Goal: Transaction & Acquisition: Subscribe to service/newsletter

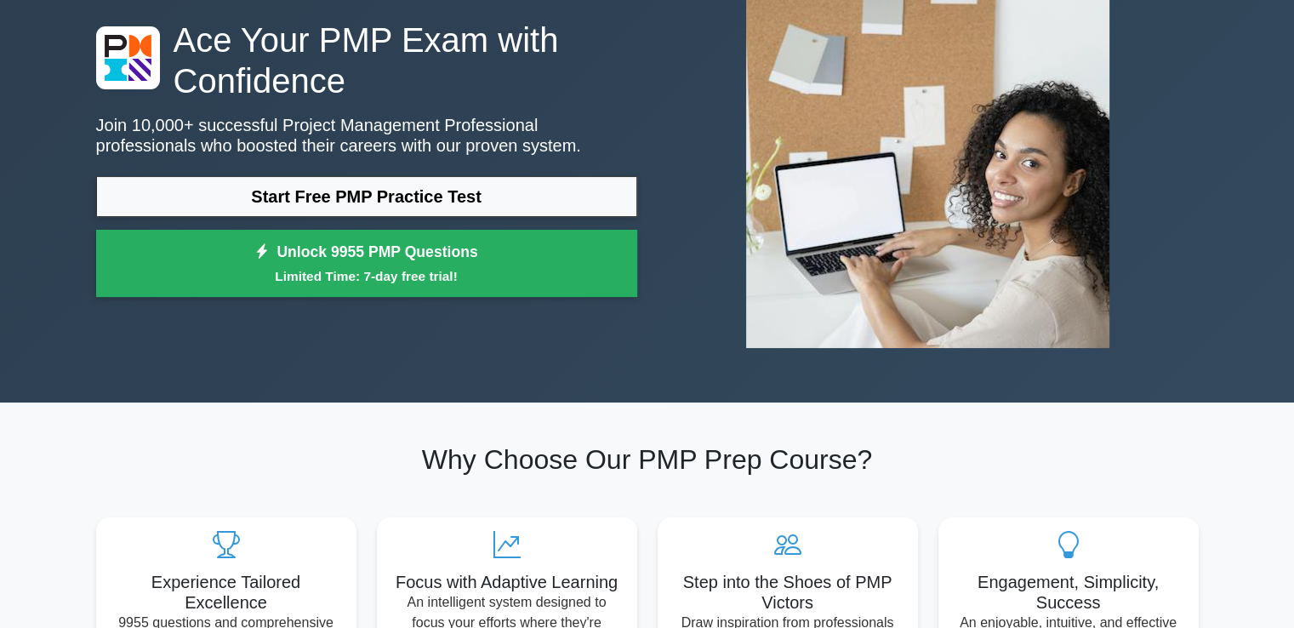
scroll to position [136, 0]
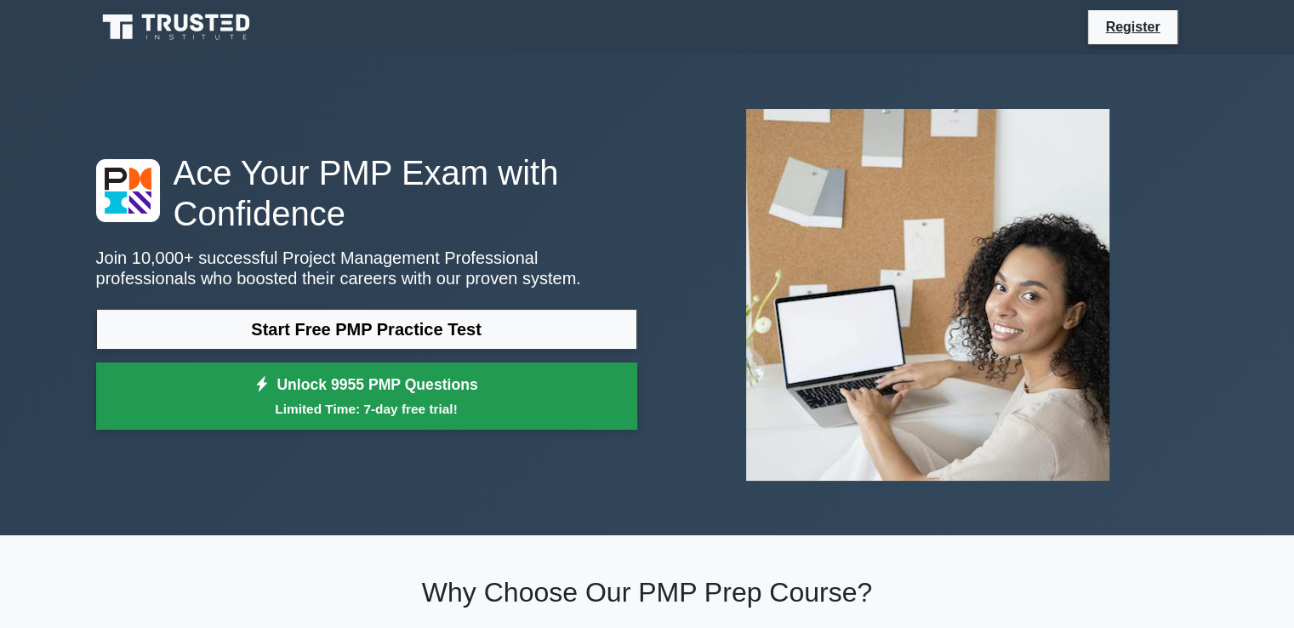
click at [382, 381] on link "Unlock 9955 PMP Questions Limited Time: 7-day free trial!" at bounding box center [366, 397] width 541 height 68
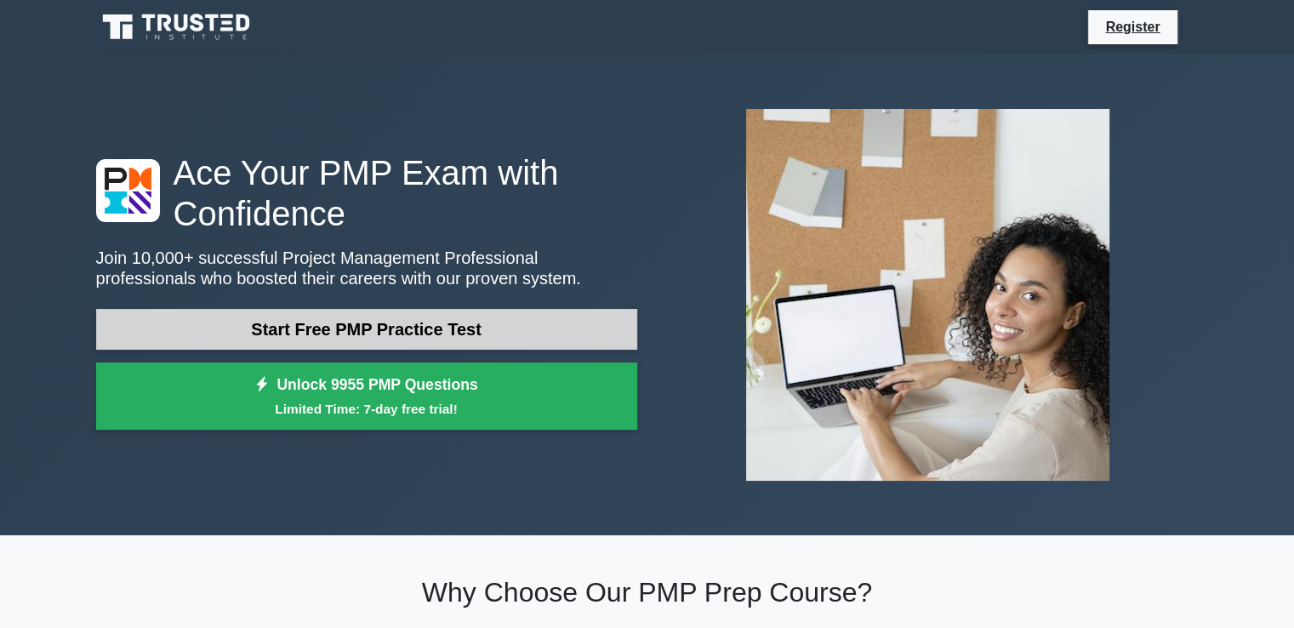
click at [363, 317] on link "Start Free PMP Practice Test" at bounding box center [366, 329] width 541 height 41
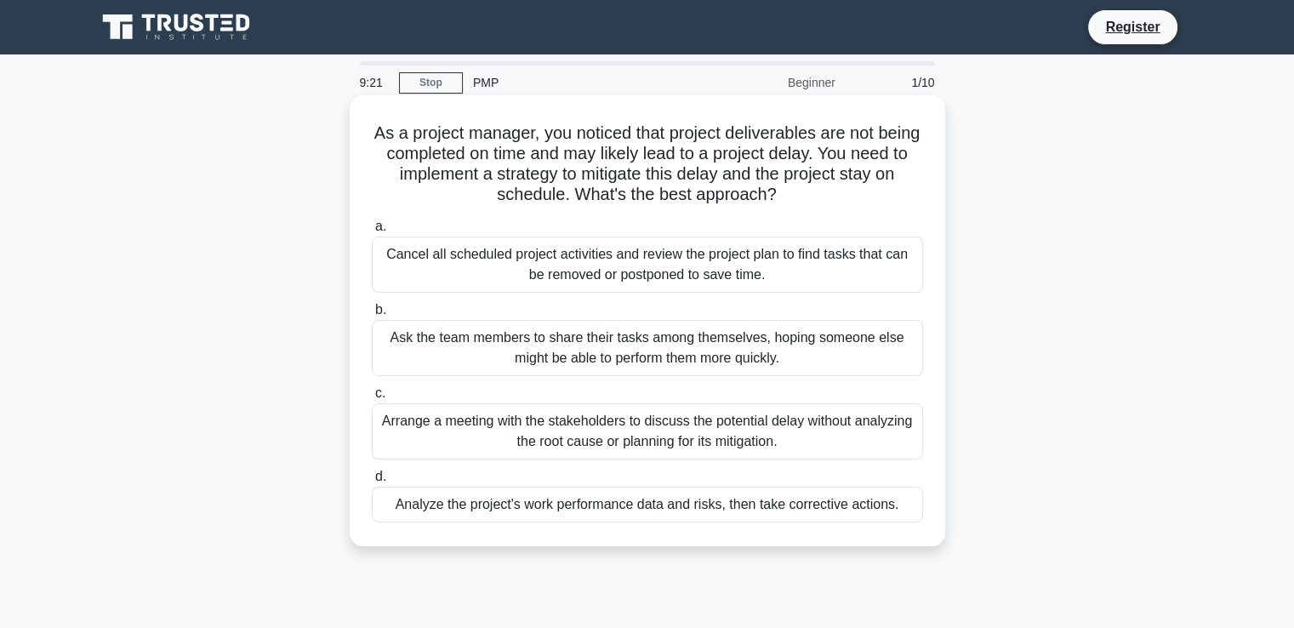
click at [529, 504] on div "Analyze the project's work performance data and risks, then take corrective act…" at bounding box center [647, 505] width 551 height 36
click at [372, 483] on input "d. Analyze the project's work performance data and risks, then take corrective …" at bounding box center [372, 476] width 0 height 11
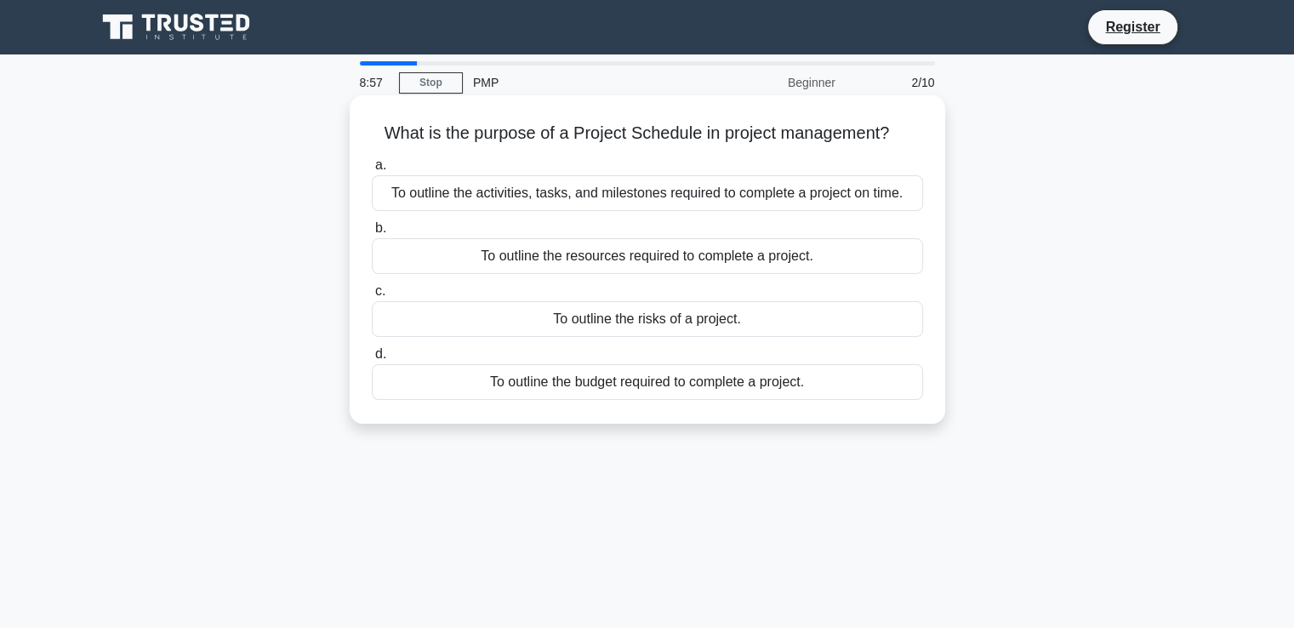
click at [529, 200] on div "To outline the activities, tasks, and milestones required to complete a project…" at bounding box center [647, 193] width 551 height 36
click at [372, 171] on input "a. To outline the activities, tasks, and milestones required to complete a proj…" at bounding box center [372, 165] width 0 height 11
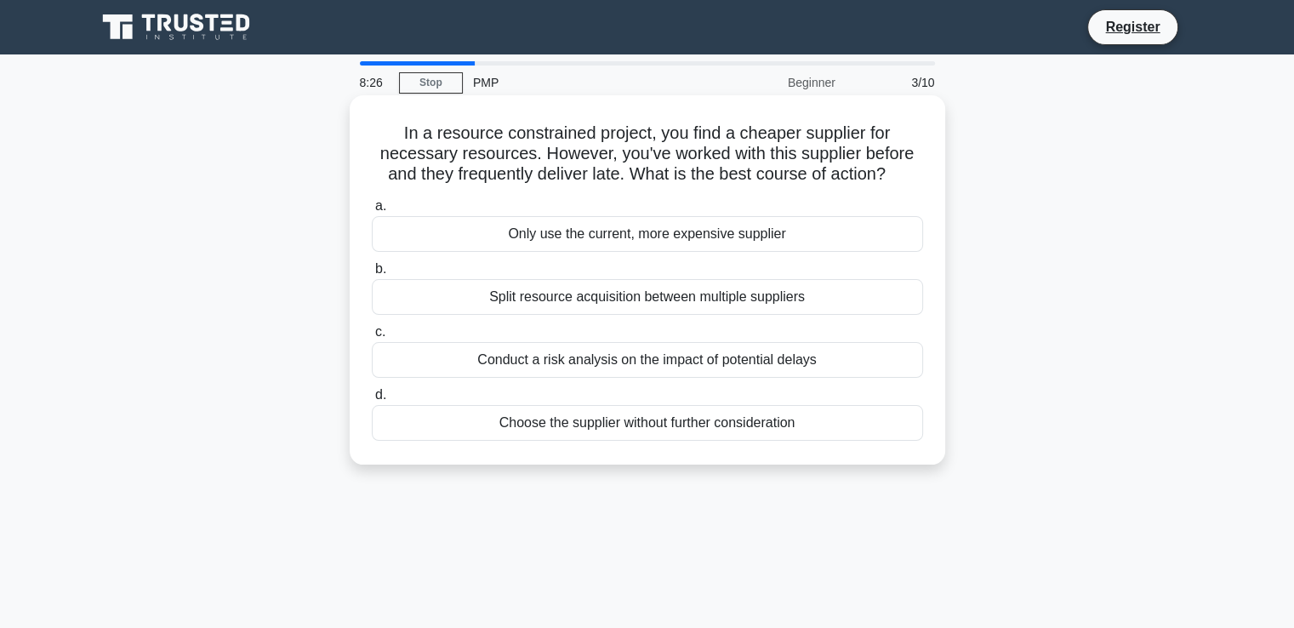
click at [568, 361] on div "Conduct a risk analysis on the impact of potential delays" at bounding box center [647, 360] width 551 height 36
click at [372, 338] on input "c. Conduct a risk analysis on the impact of potential delays" at bounding box center [372, 332] width 0 height 11
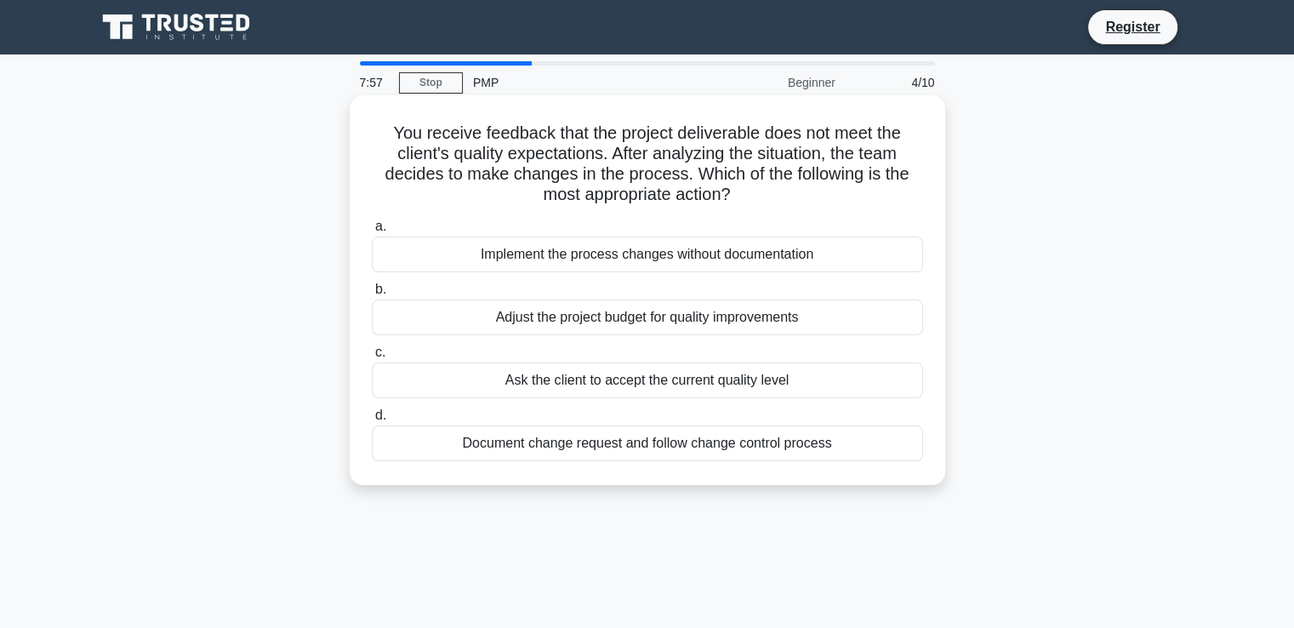
click at [562, 442] on div "Document change request and follow change control process" at bounding box center [647, 444] width 551 height 36
click at [372, 421] on input "d. Document change request and follow change control process" at bounding box center [372, 415] width 0 height 11
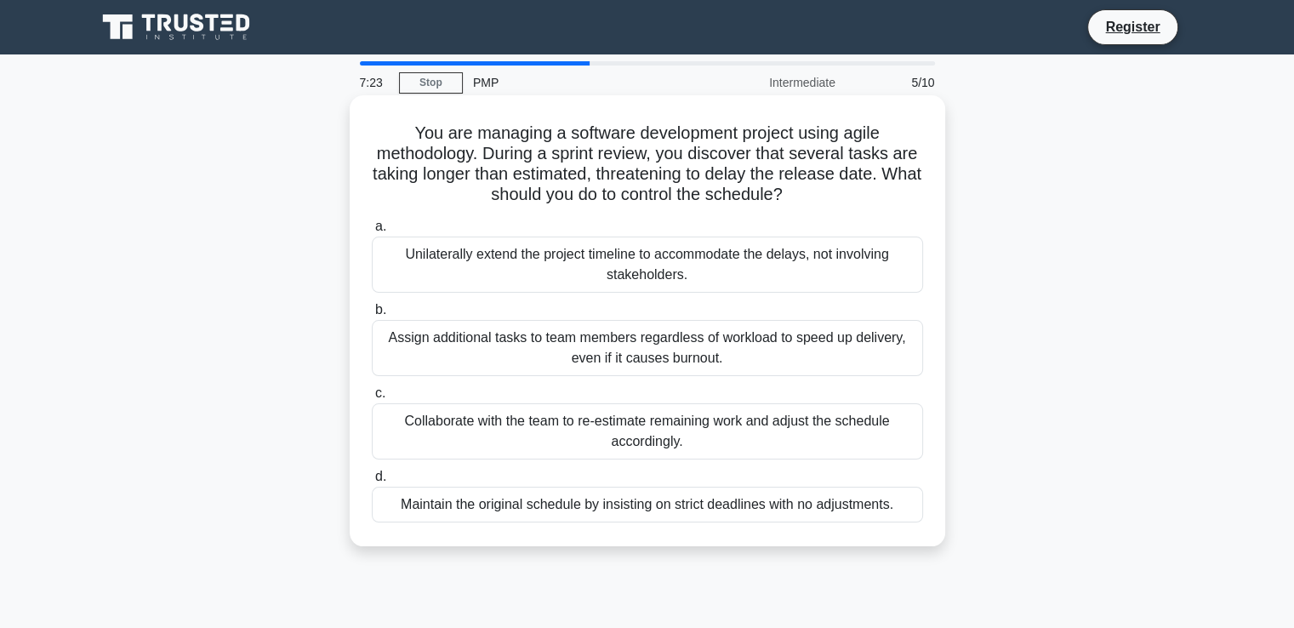
click at [568, 435] on div "Collaborate with the team to re-estimate remaining work and adjust the schedule…" at bounding box center [647, 431] width 551 height 56
click at [372, 399] on input "c. Collaborate with the team to re-estimate remaining work and adjust the sched…" at bounding box center [372, 393] width 0 height 11
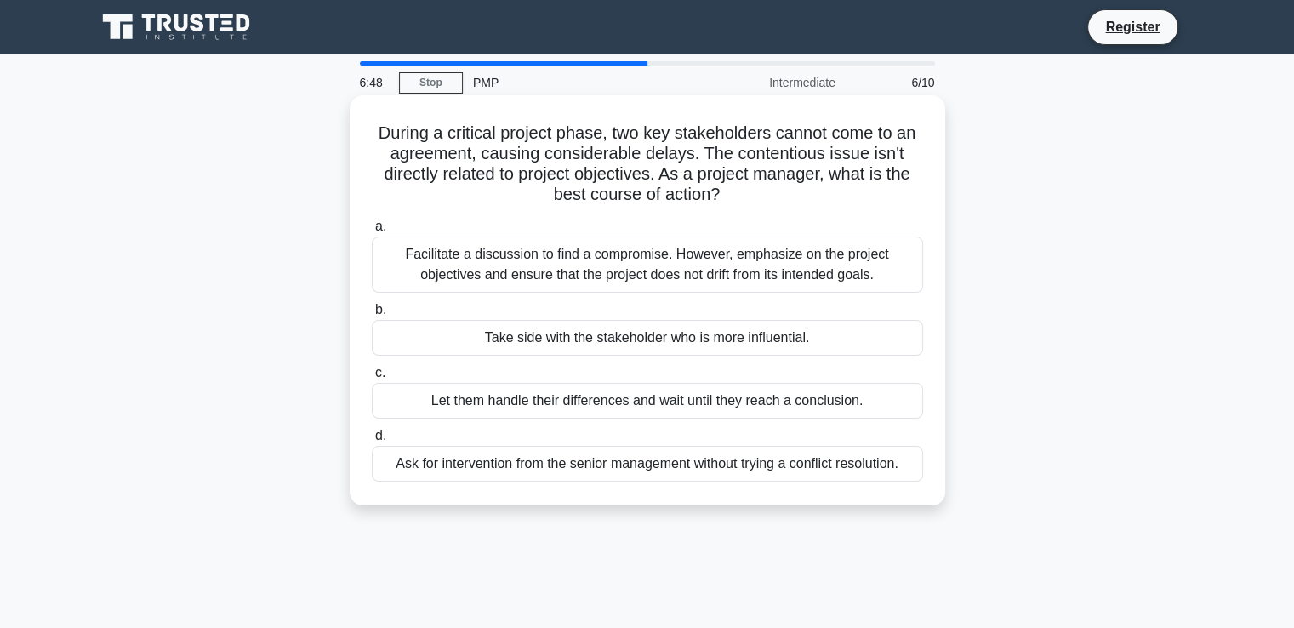
click at [579, 270] on div "Facilitate a discussion to find a compromise. However, emphasize on the project…" at bounding box center [647, 265] width 551 height 56
click at [372, 232] on input "a. Facilitate a discussion to find a compromise. However, emphasize on the proj…" at bounding box center [372, 226] width 0 height 11
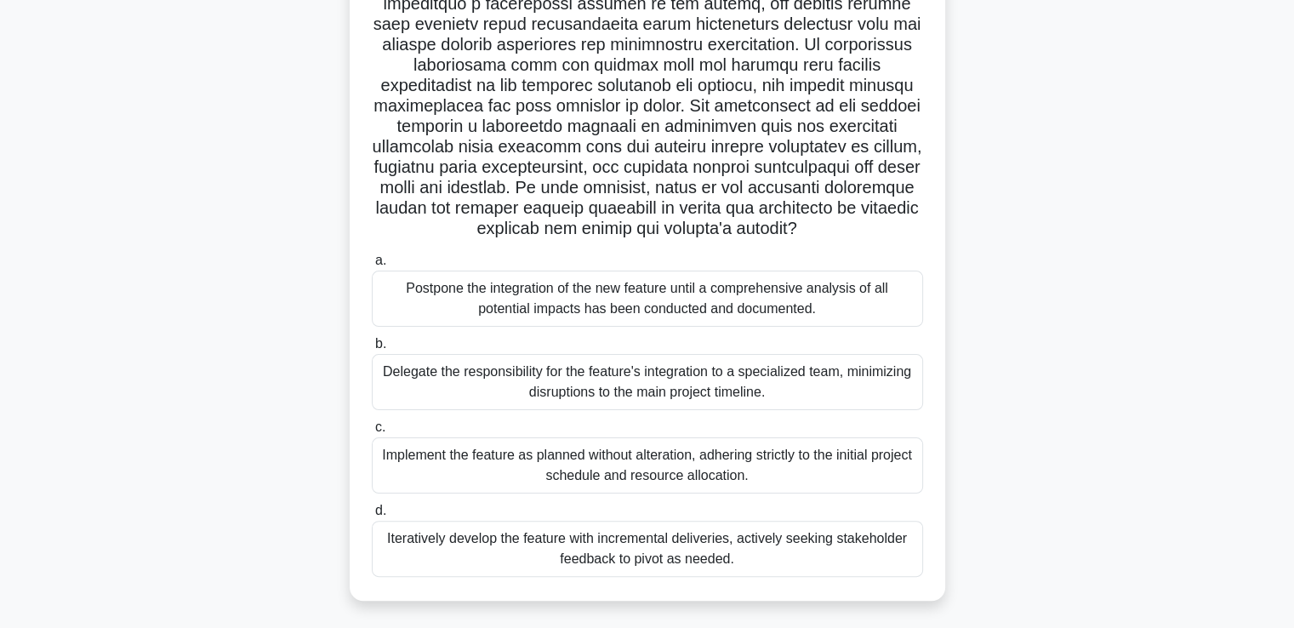
scroll to position [317, 0]
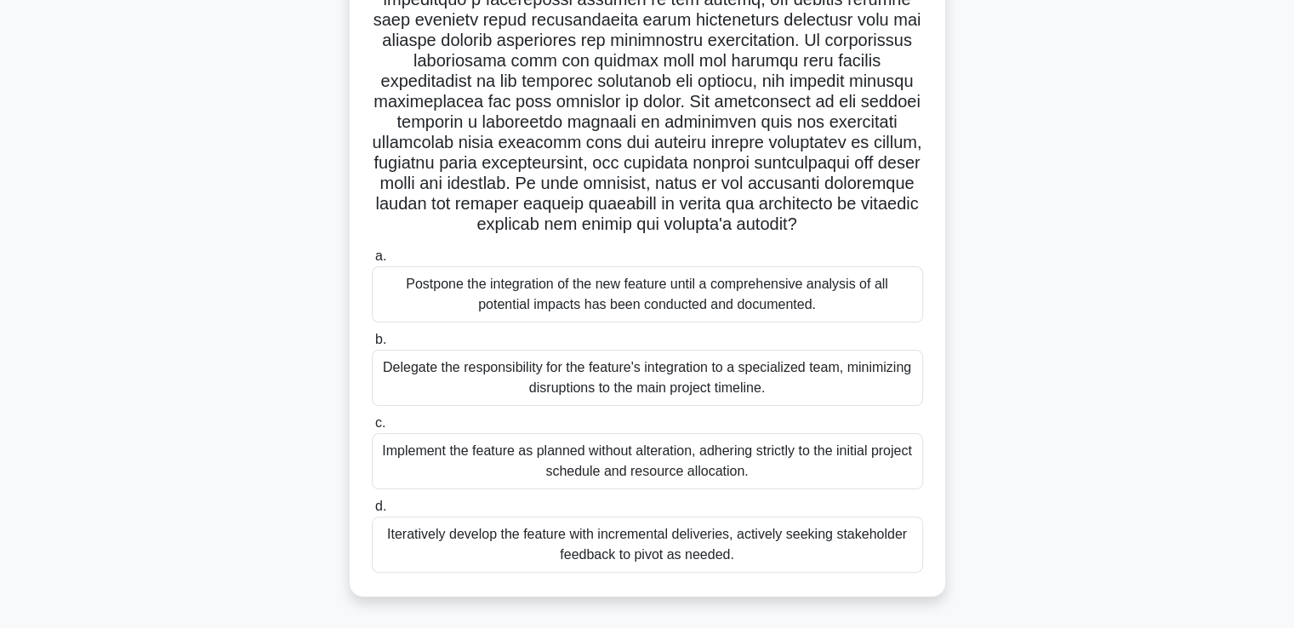
click at [672, 548] on div "Iteratively develop the feature with incremental deliveries, actively seeking s…" at bounding box center [647, 545] width 551 height 56
click at [372, 512] on input "d. Iteratively develop the feature with incremental deliveries, actively seekin…" at bounding box center [372, 506] width 0 height 11
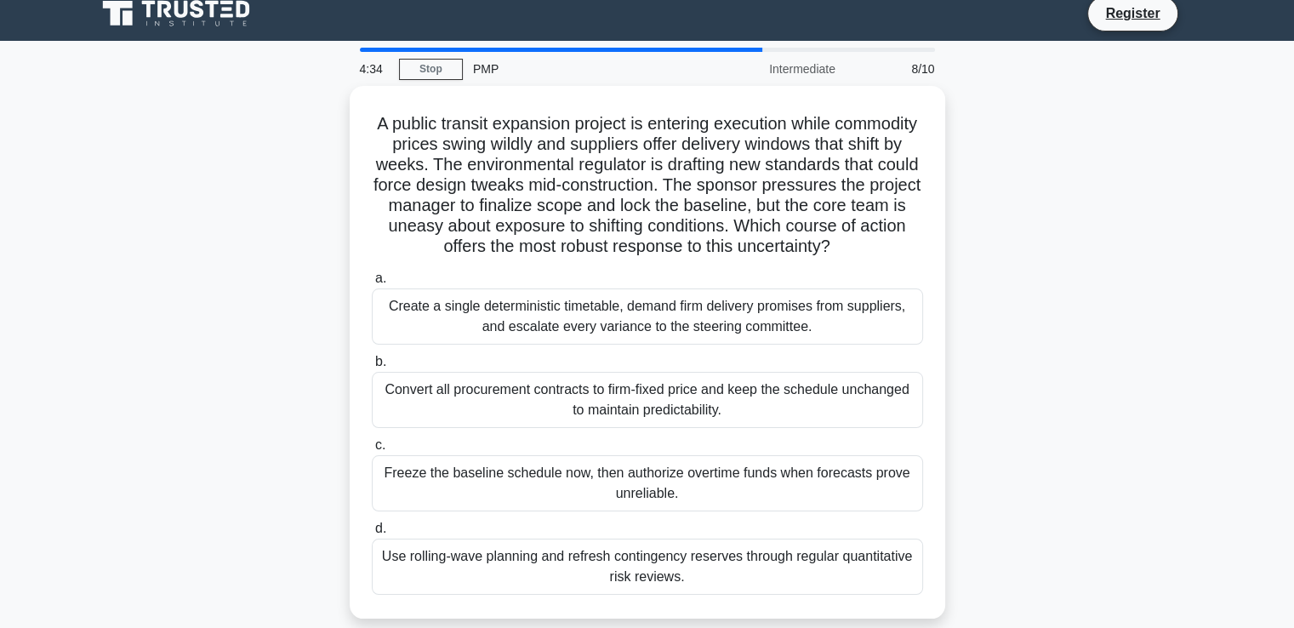
scroll to position [0, 0]
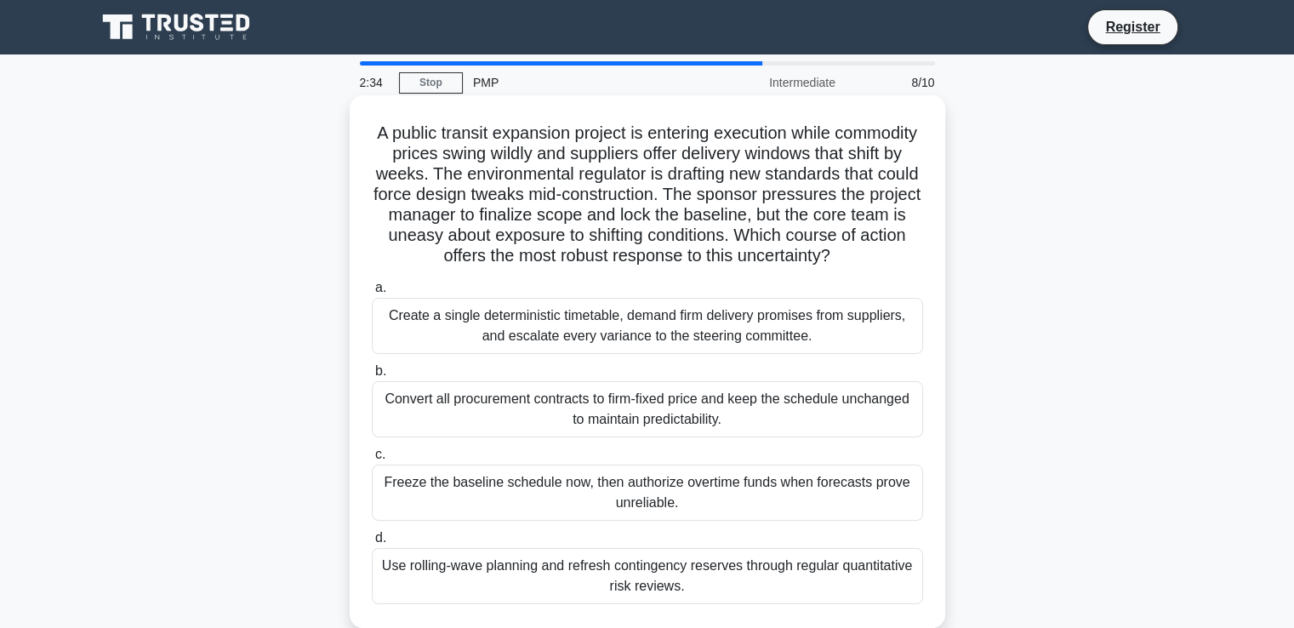
click at [664, 604] on div "Use rolling-wave planning and refresh contingency reserves through regular quan…" at bounding box center [647, 576] width 551 height 56
click at [372, 544] on input "d. Use rolling-wave planning and refresh contingency reserves through regular q…" at bounding box center [372, 538] width 0 height 11
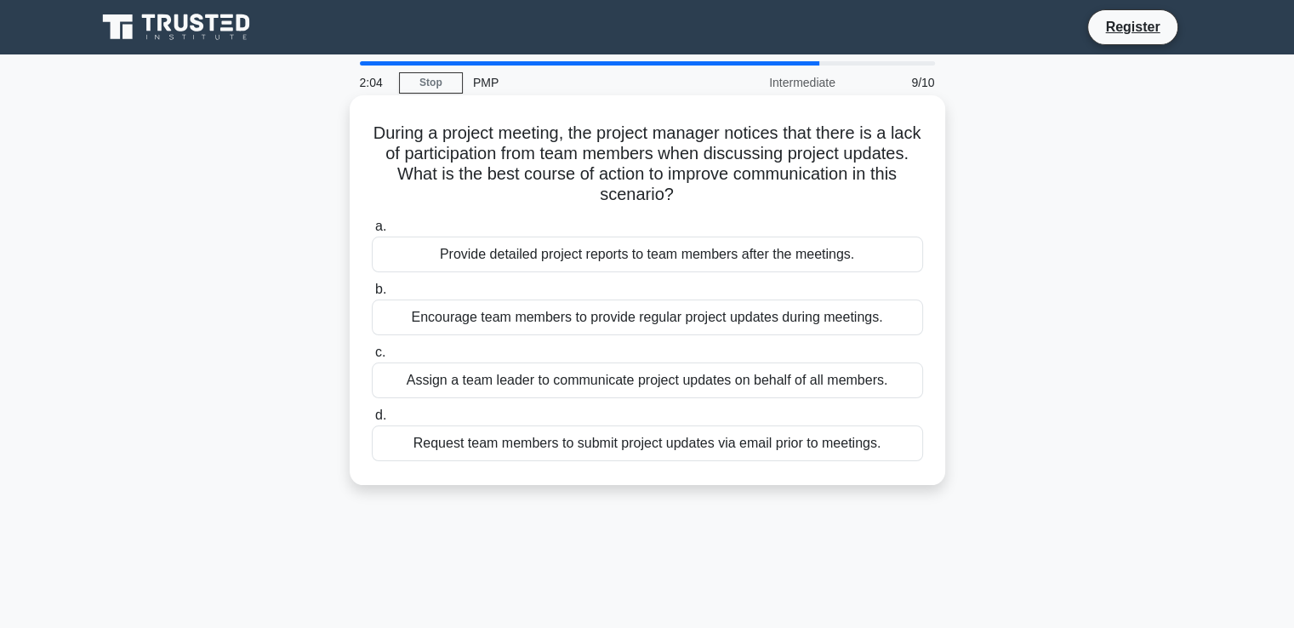
click at [654, 319] on div "Encourage team members to provide regular project updates during meetings." at bounding box center [647, 318] width 551 height 36
click at [372, 295] on input "b. Encourage team members to provide regular project updates during meetings." at bounding box center [372, 289] width 0 height 11
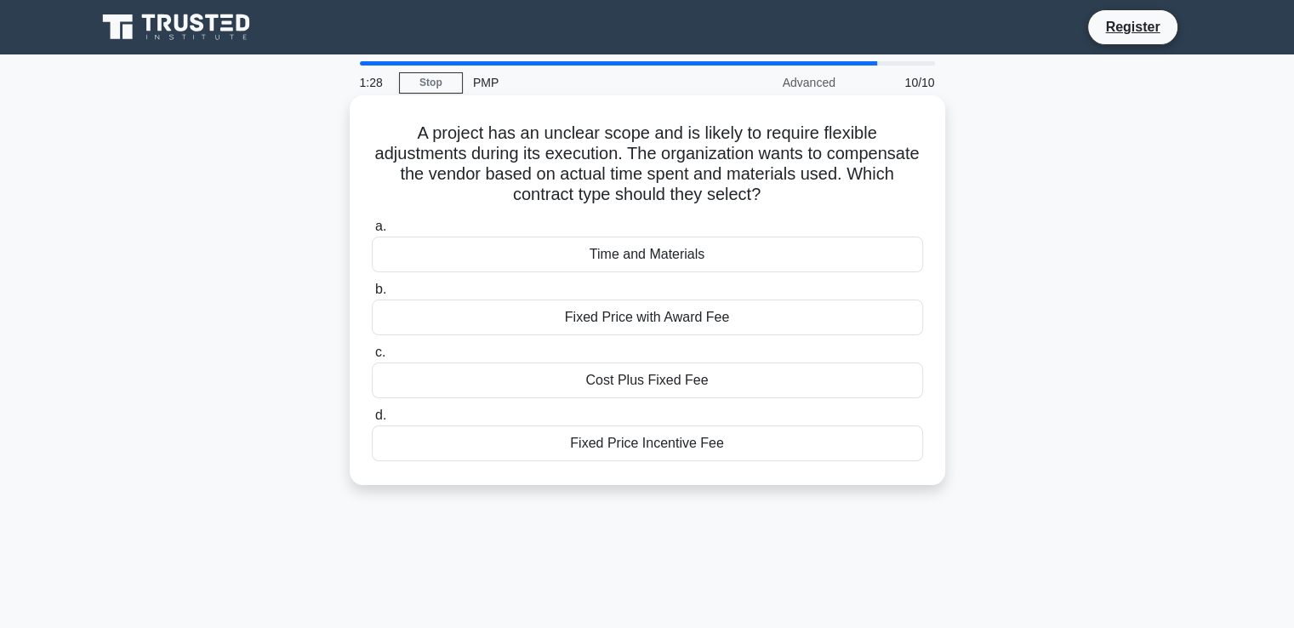
click at [655, 261] on div "Time and Materials" at bounding box center [647, 255] width 551 height 36
click at [372, 232] on input "a. Time and Materials" at bounding box center [372, 226] width 0 height 11
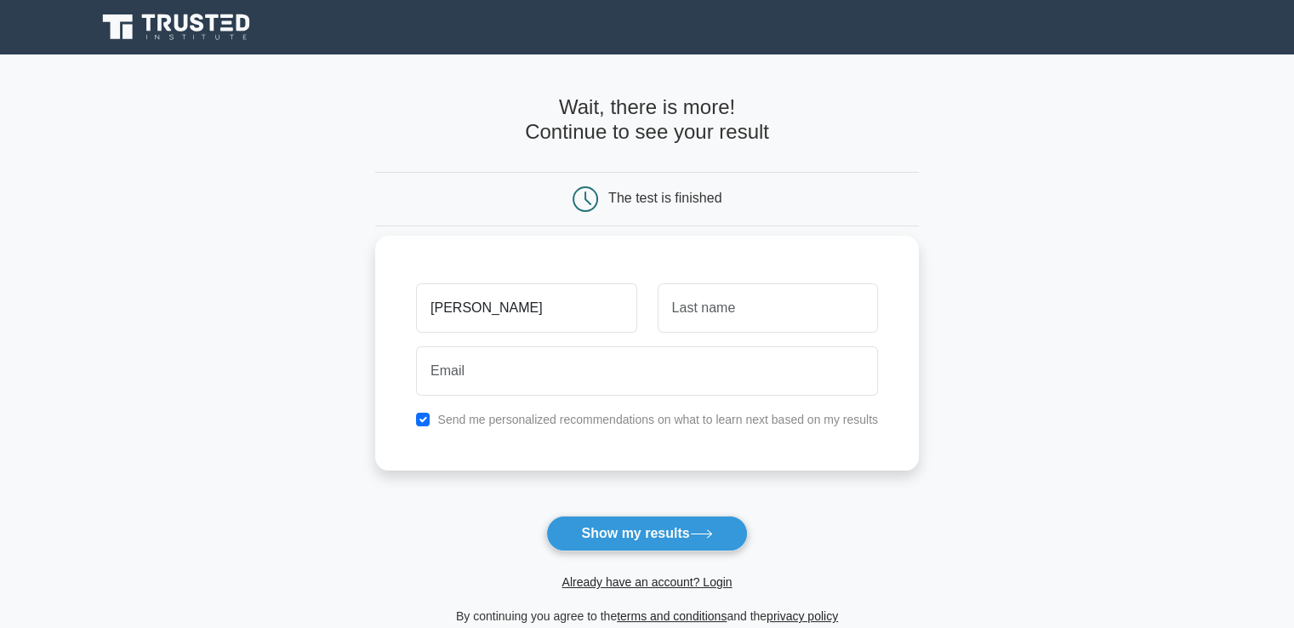
type input "Monica"
click at [696, 298] on input "text" at bounding box center [768, 307] width 220 height 49
type input "Gachaku"
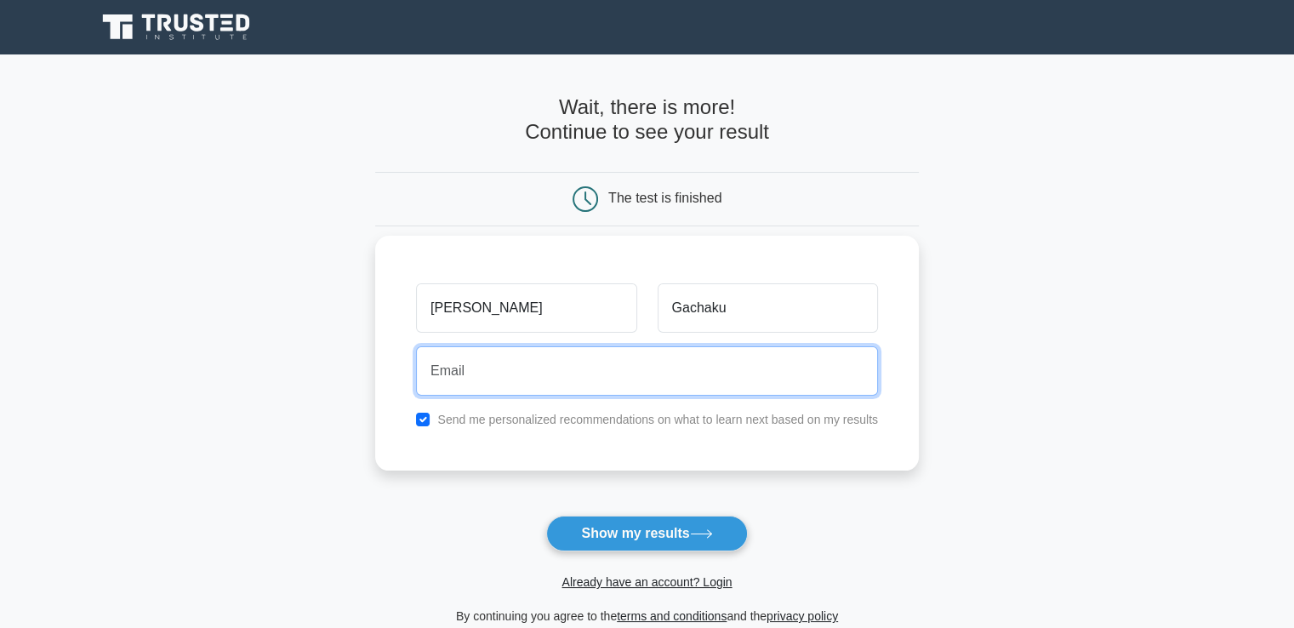
click at [583, 369] on input "email" at bounding box center [647, 370] width 462 height 49
type input "[EMAIL_ADDRESS][DOMAIN_NAME]"
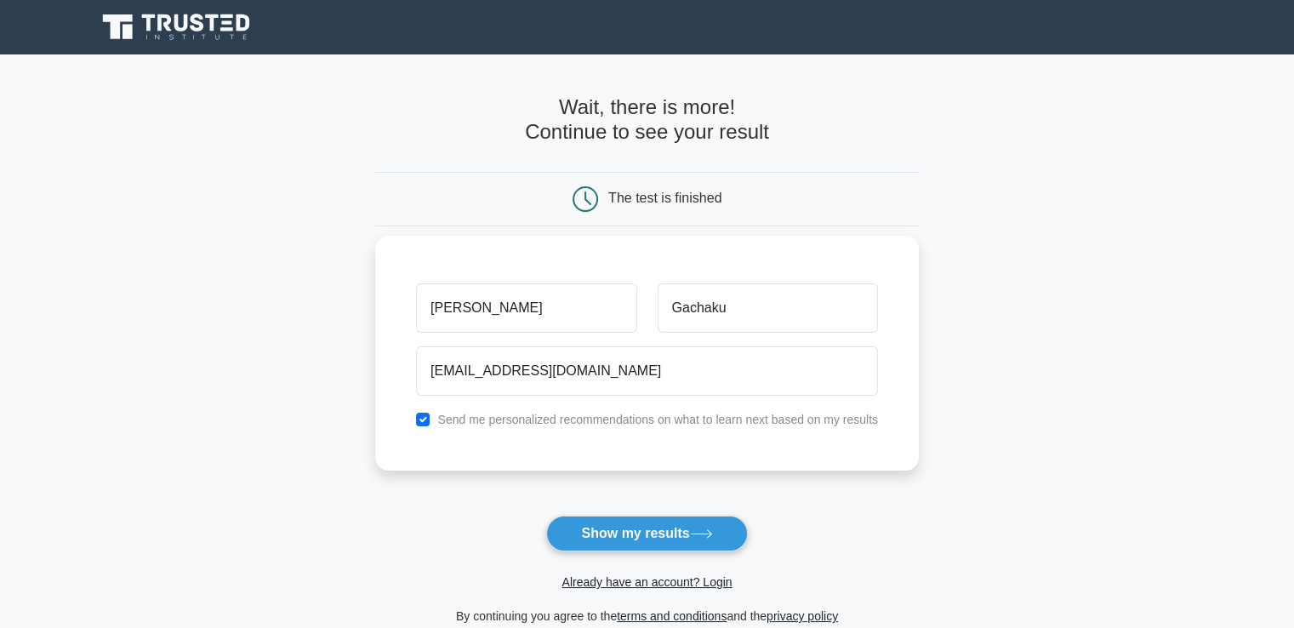
click at [416, 410] on div "Send me personalized recommendations on what to learn next based on my results" at bounding box center [647, 419] width 483 height 20
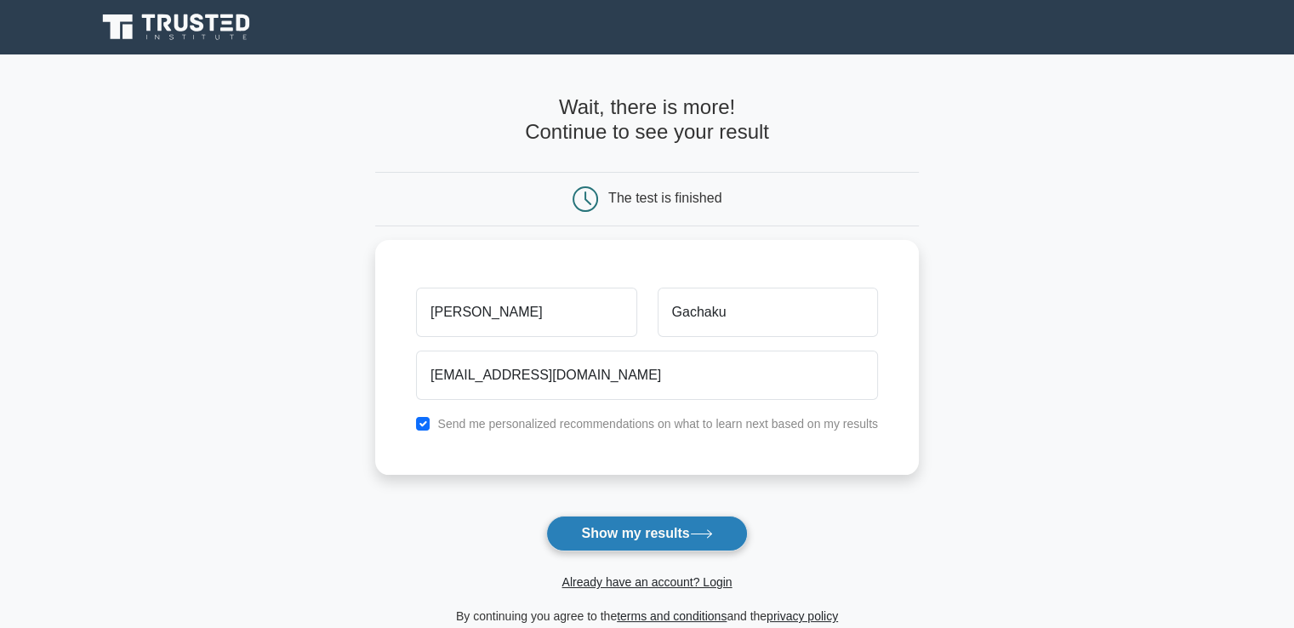
click at [602, 532] on button "Show my results" at bounding box center [646, 534] width 201 height 36
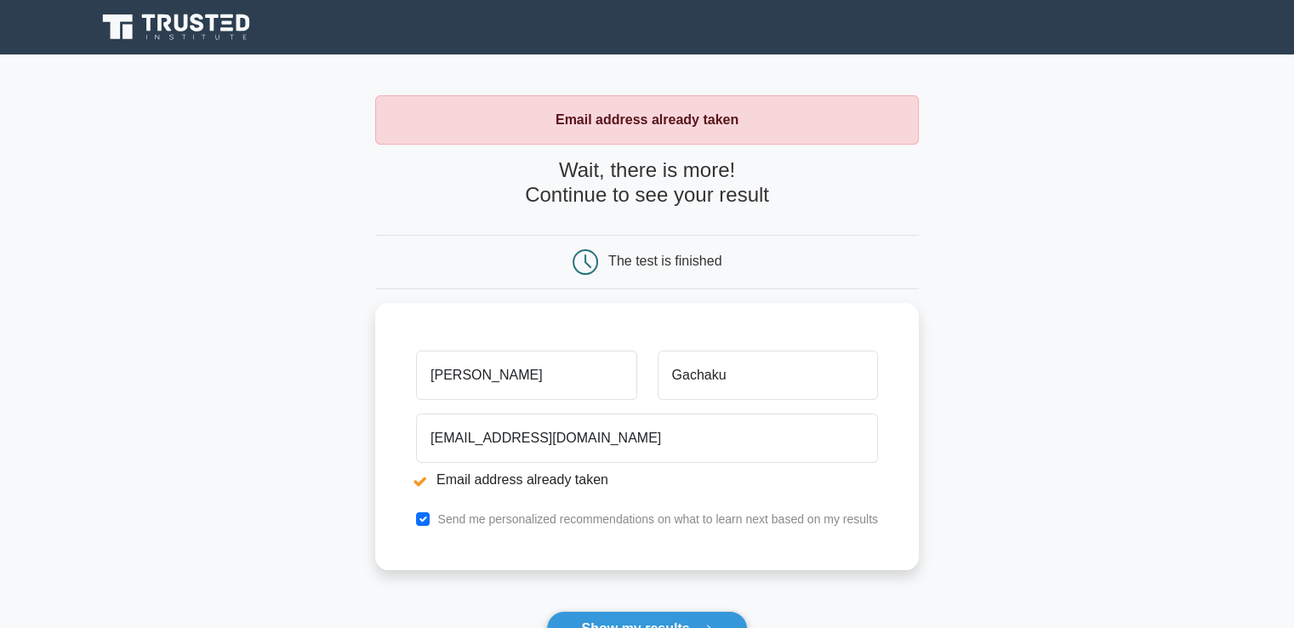
click at [602, 532] on div "[PERSON_NAME] [GEOGRAPHIC_DATA] [EMAIL_ADDRESS][DOMAIN_NAME] Email address alre…" at bounding box center [647, 436] width 544 height 267
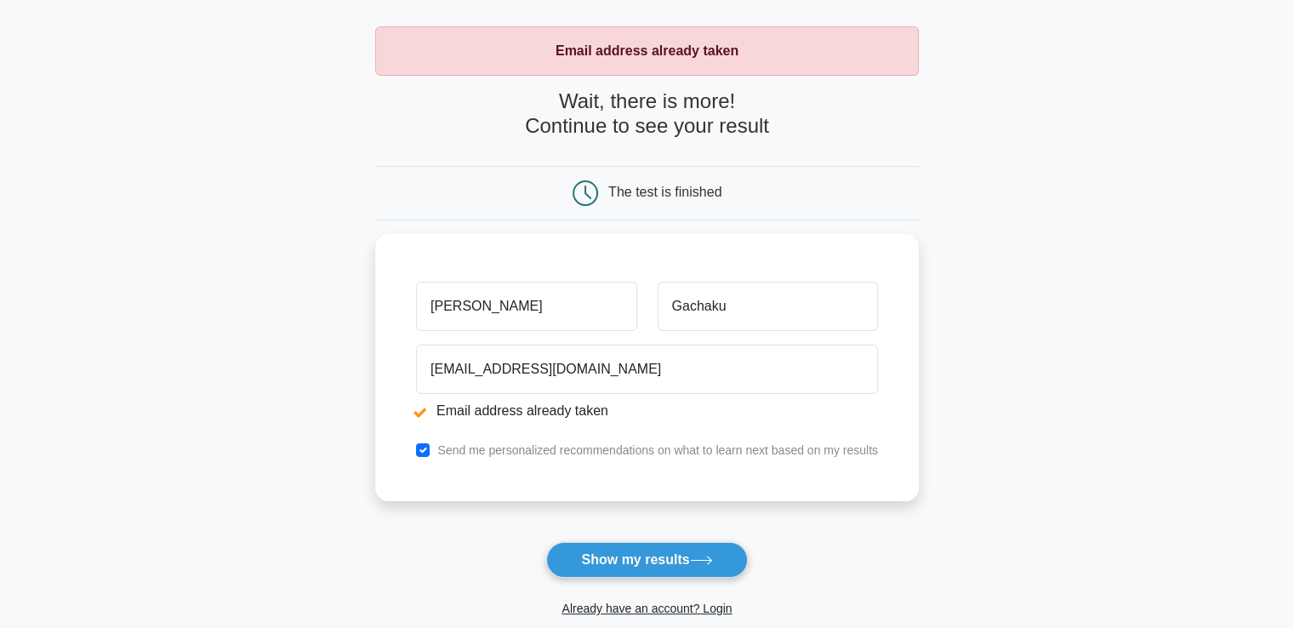
scroll to position [94, 0]
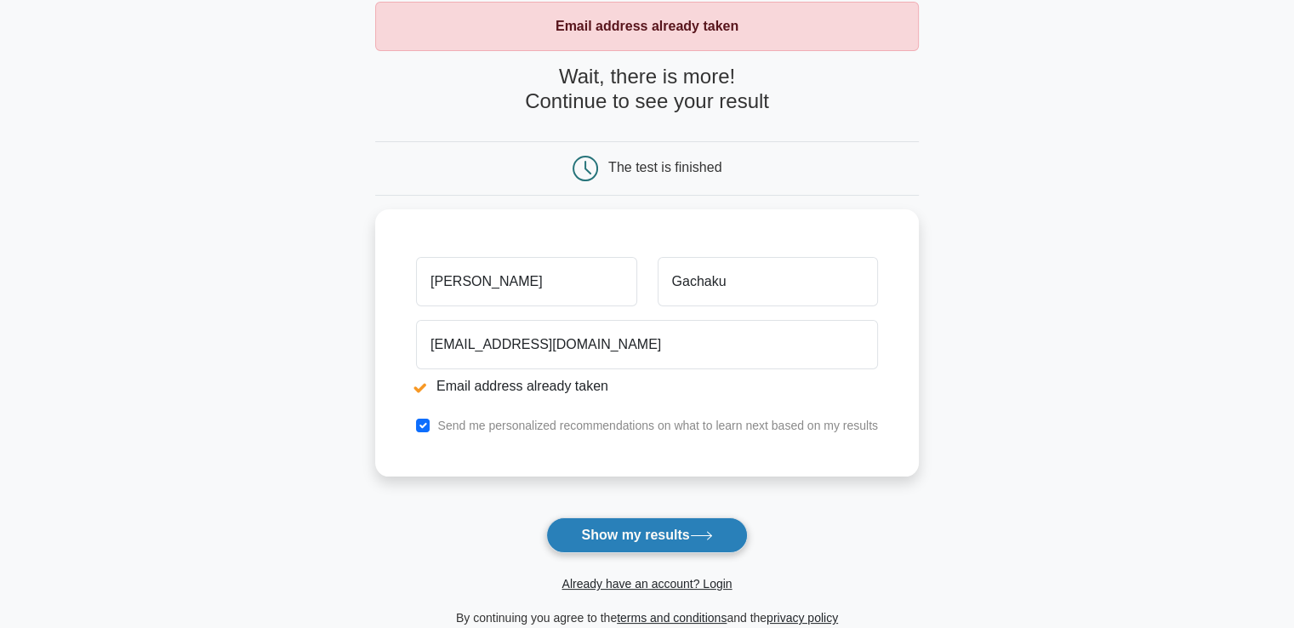
click at [648, 528] on button "Show my results" at bounding box center [646, 535] width 201 height 36
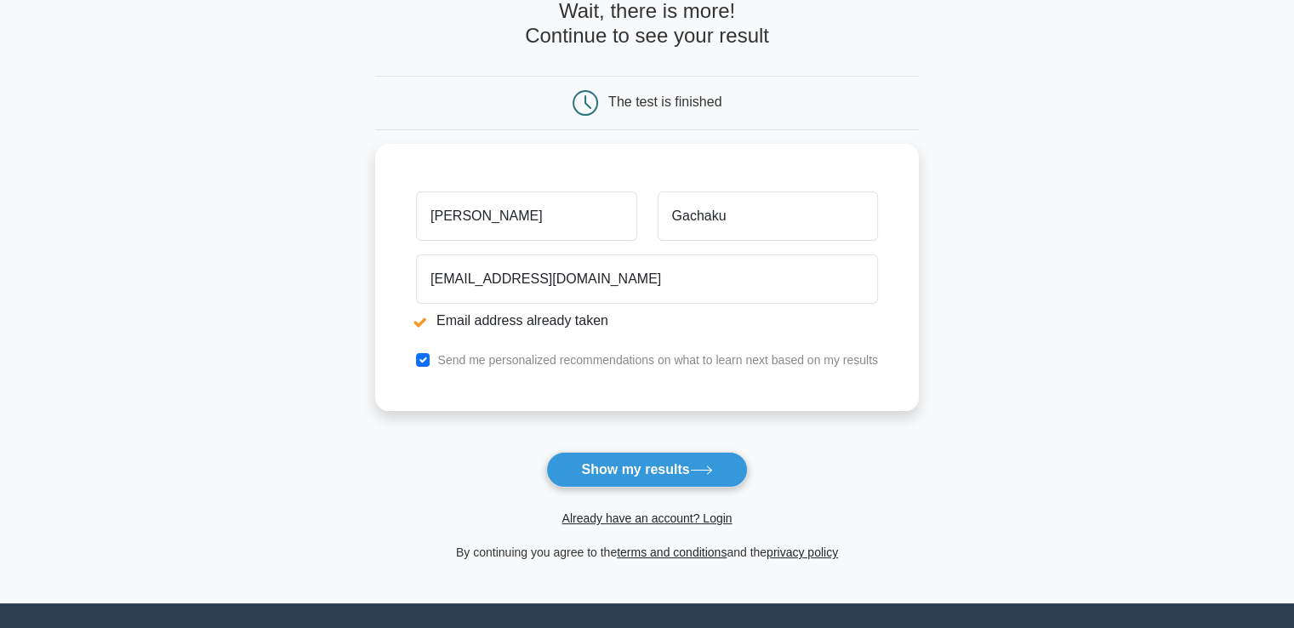
scroll to position [161, 0]
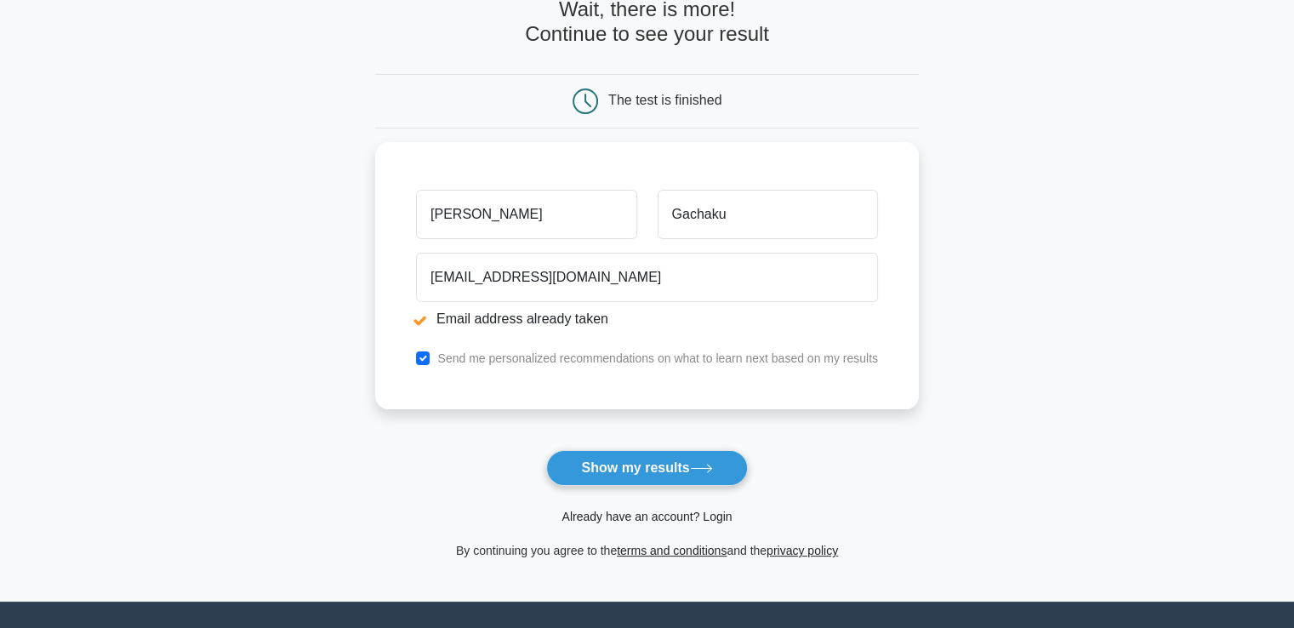
click at [660, 512] on link "Already have an account? Login" at bounding box center [647, 517] width 170 height 14
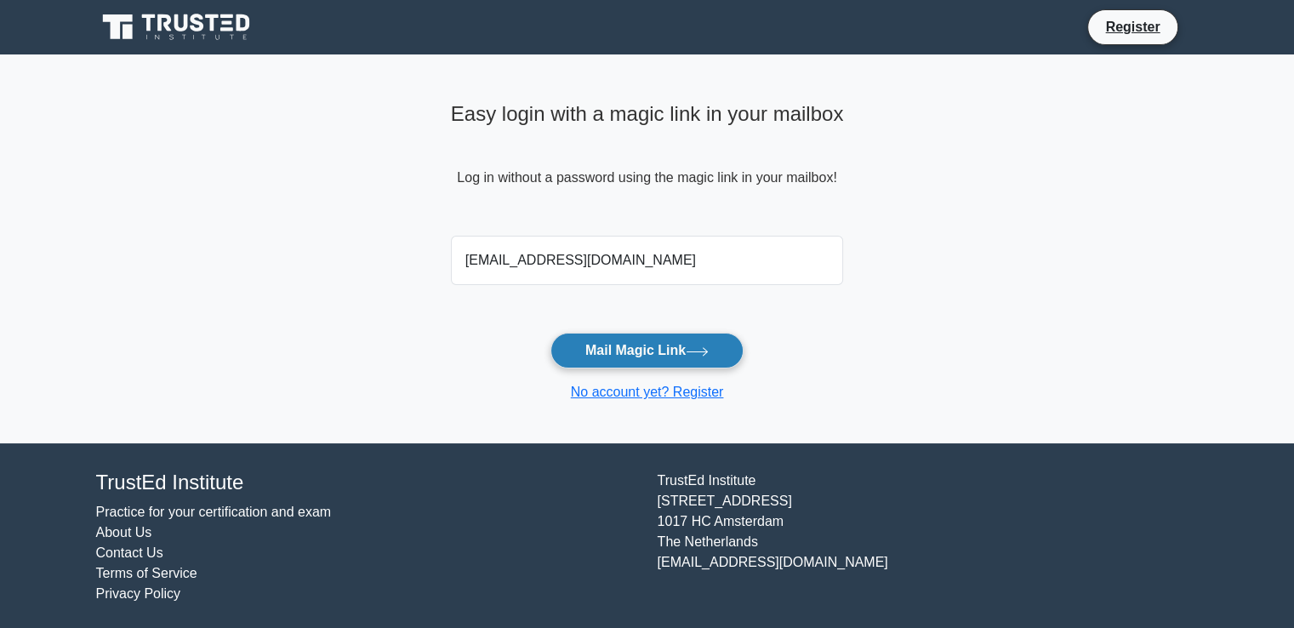
type input "[EMAIL_ADDRESS][DOMAIN_NAME]"
click at [629, 354] on button "Mail Magic Link" at bounding box center [647, 351] width 193 height 36
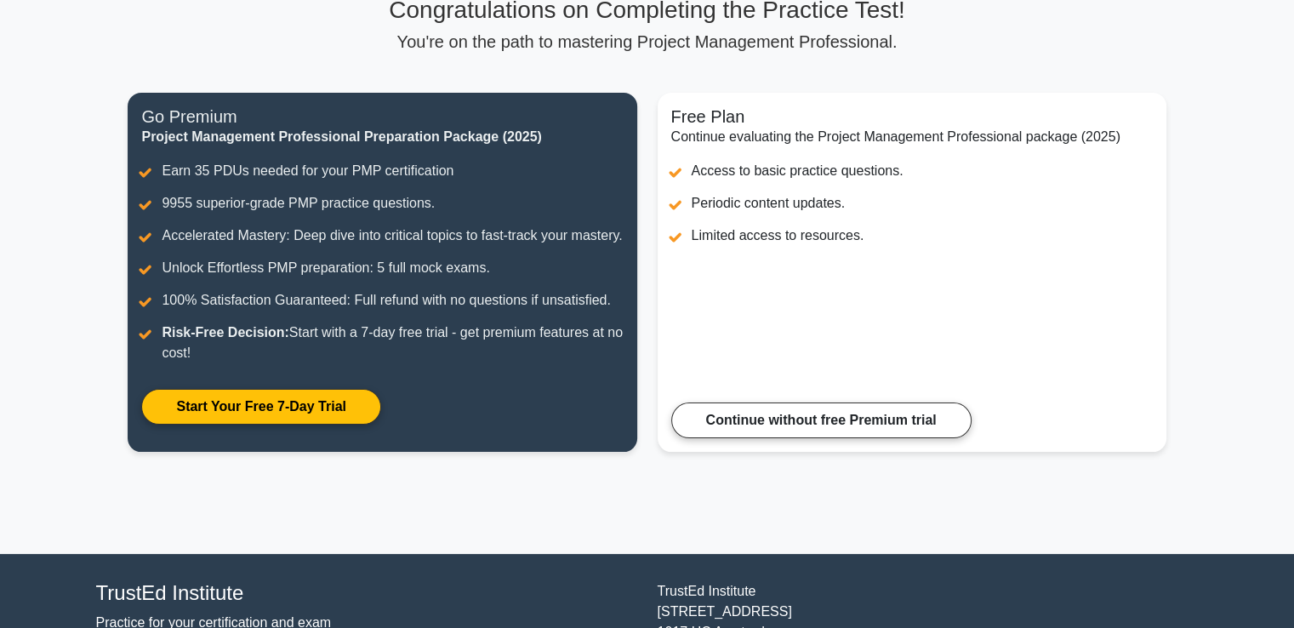
scroll to position [134, 0]
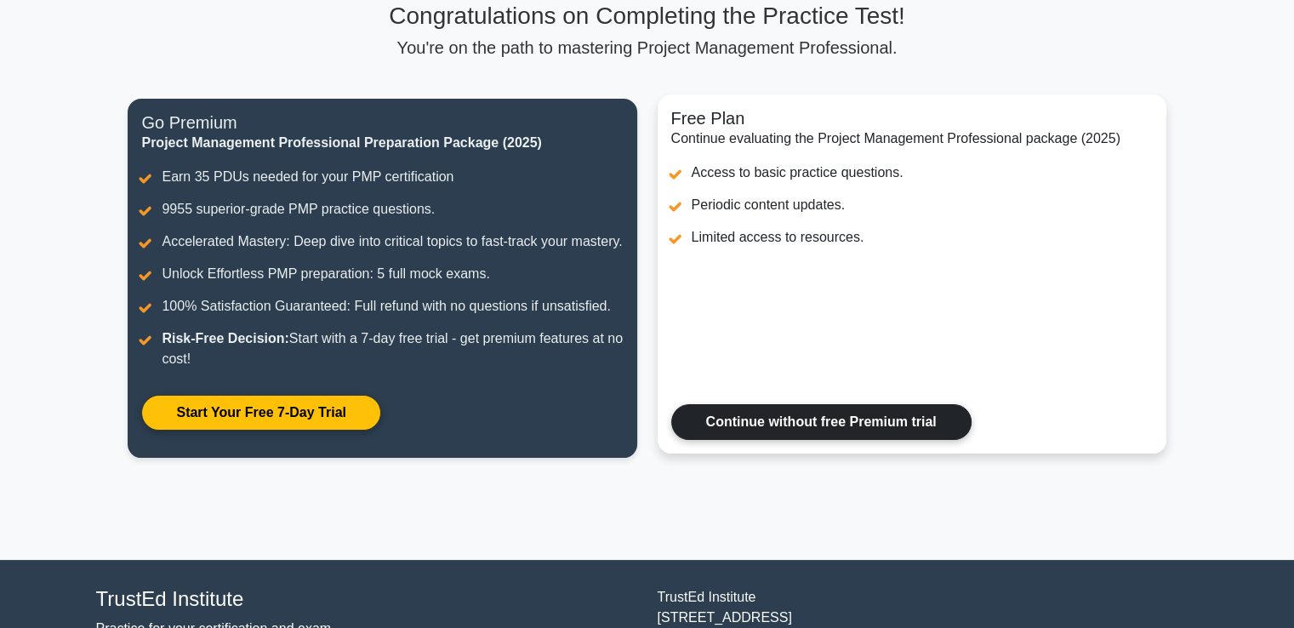
click at [807, 440] on link "Continue without free Premium trial" at bounding box center [821, 422] width 300 height 36
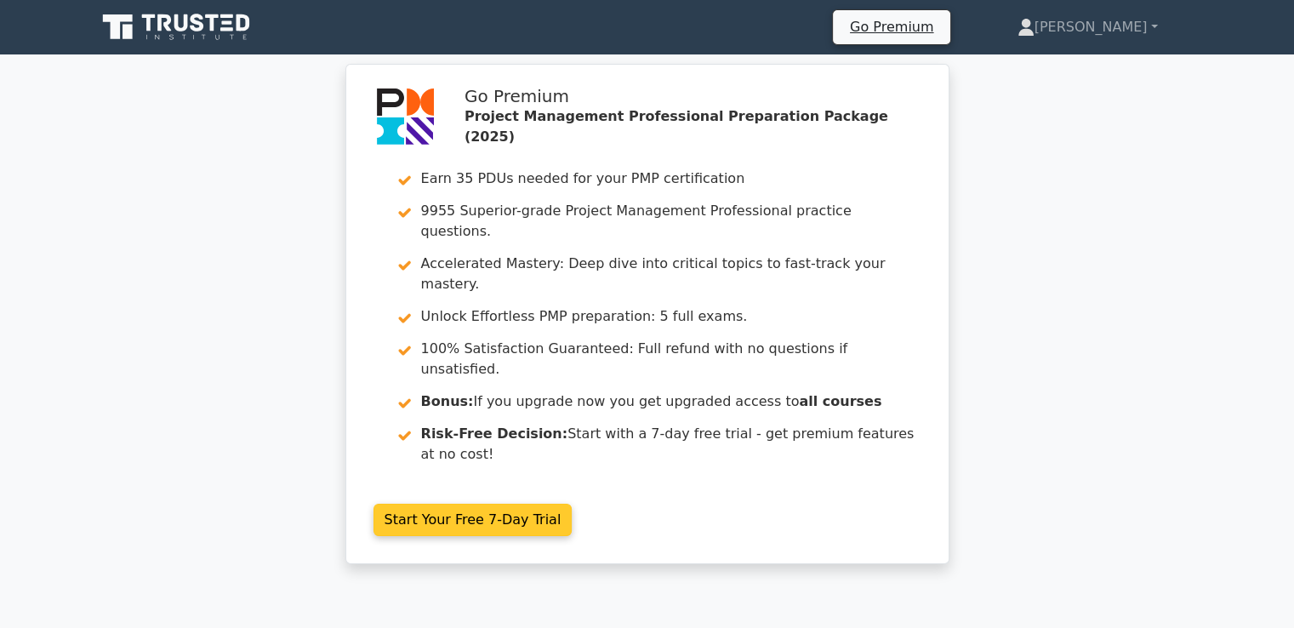
click at [470, 504] on link "Start Your Free 7-Day Trial" at bounding box center [473, 520] width 199 height 32
